Goal: Task Accomplishment & Management: Use online tool/utility

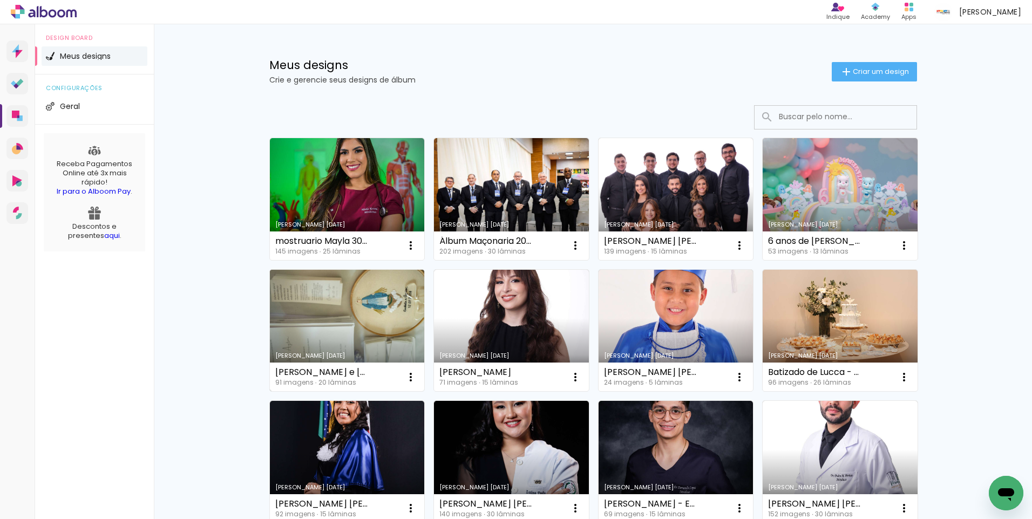
click at [353, 319] on link "Criado em [DATE]" at bounding box center [347, 331] width 155 height 122
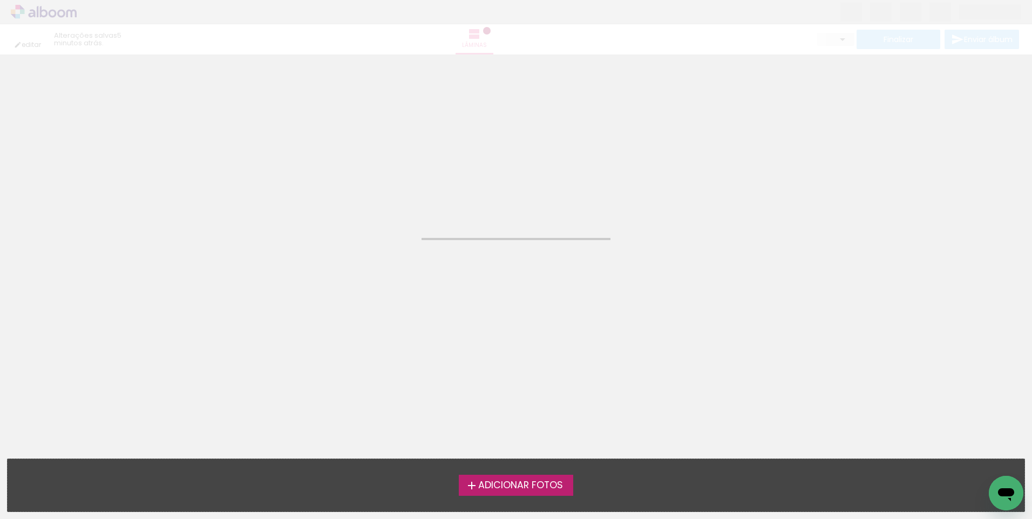
drag, startPoint x: 819, startPoint y: 262, endPoint x: 832, endPoint y: 426, distance: 164.6
click at [857, 359] on neon-animated-pages "Confirmar Cancelar" at bounding box center [516, 287] width 1032 height 465
